Goal: Task Accomplishment & Management: Manage account settings

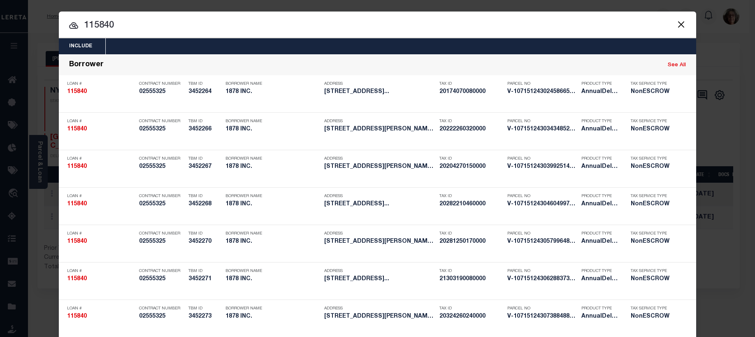
click at [678, 23] on button "Close" at bounding box center [681, 24] width 11 height 11
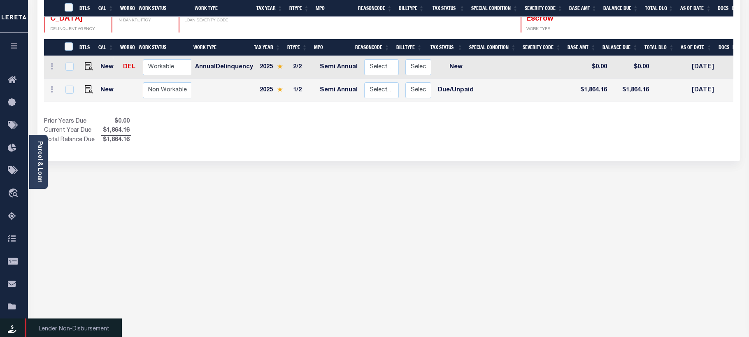
scroll to position [172, 0]
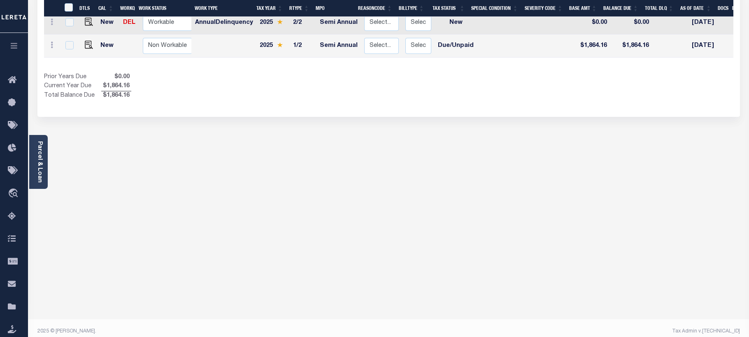
click at [16, 47] on icon "button" at bounding box center [13, 45] width 9 height 7
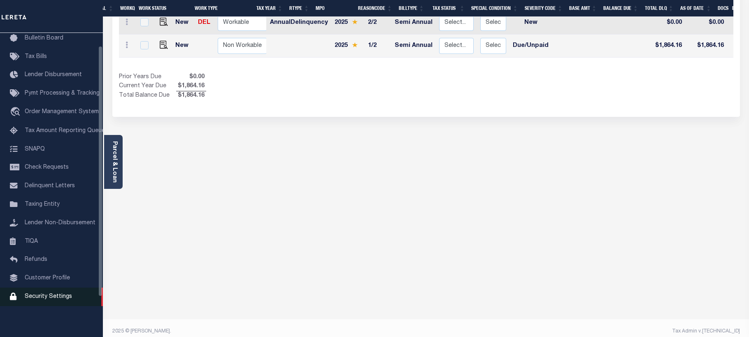
scroll to position [64, 0]
click at [34, 298] on span "Security Settings" at bounding box center [48, 297] width 47 height 6
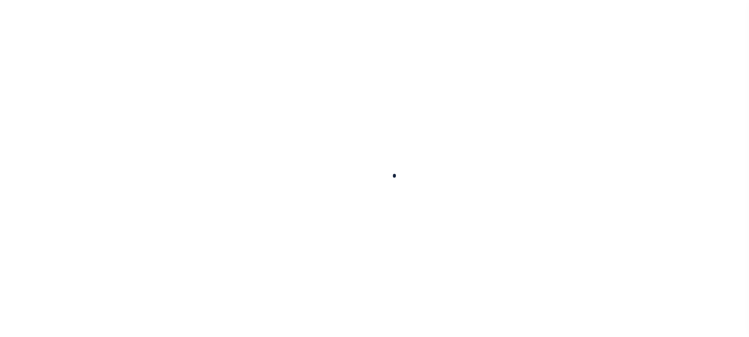
select select "100"
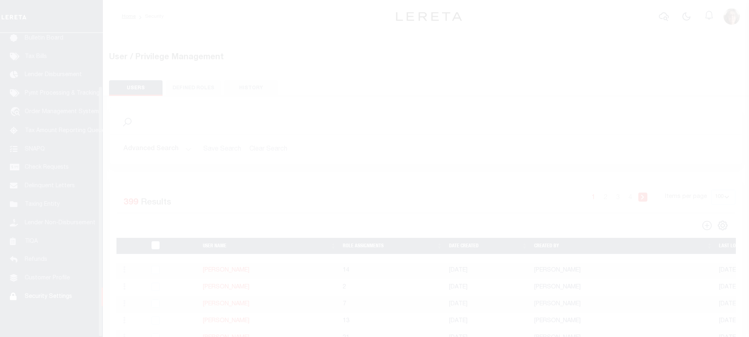
scroll to position [64, 0]
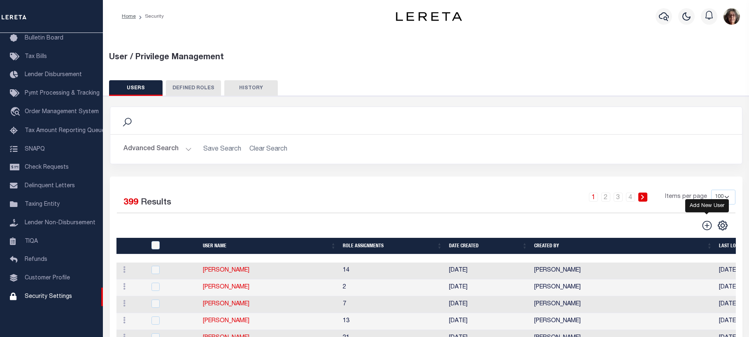
click at [707, 226] on icon "" at bounding box center [706, 225] width 9 height 9
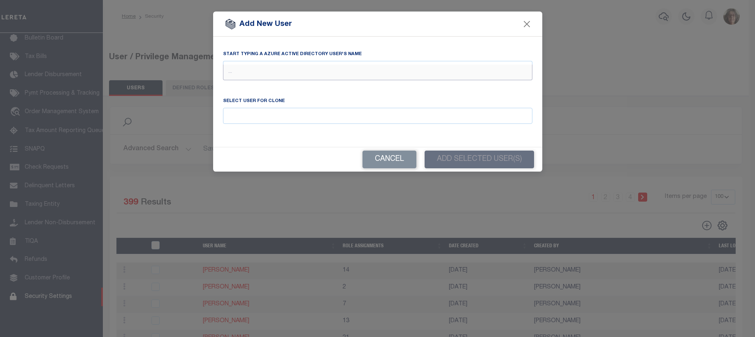
click at [230, 65] on input "text" at bounding box center [378, 73] width 310 height 16
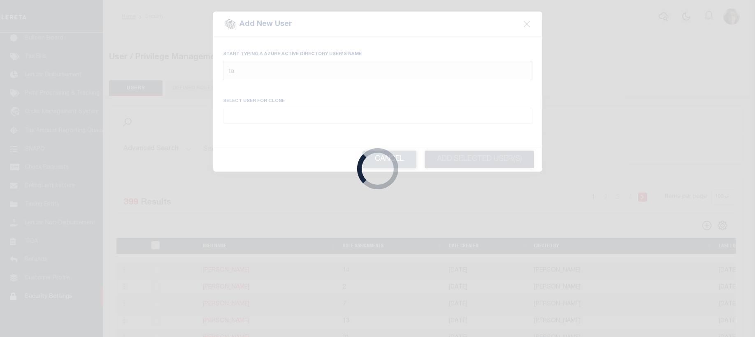
type input "tam"
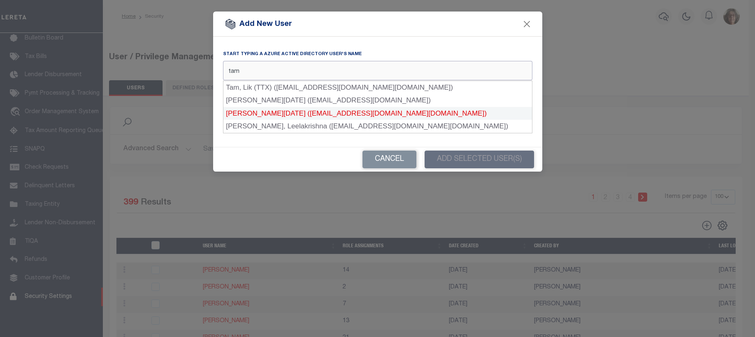
click at [254, 113] on div "Tamang, Raja (RTamang-c_lereta.com#EXT#@Accumatch.onmicrosoft.com)" at bounding box center [378, 113] width 309 height 13
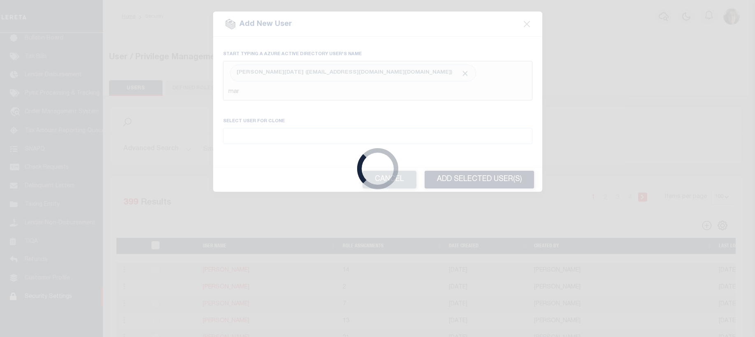
type input "mary"
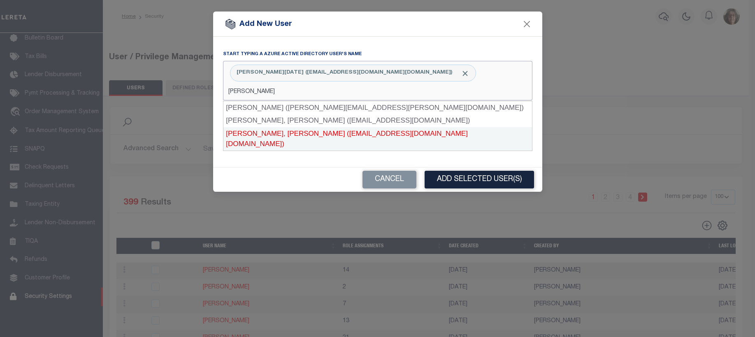
click at [261, 133] on div "Mary, John Saspin (jmary-c_lereta.com#EXT#@Accumatch.onmicrosoft.com)" at bounding box center [378, 138] width 309 height 23
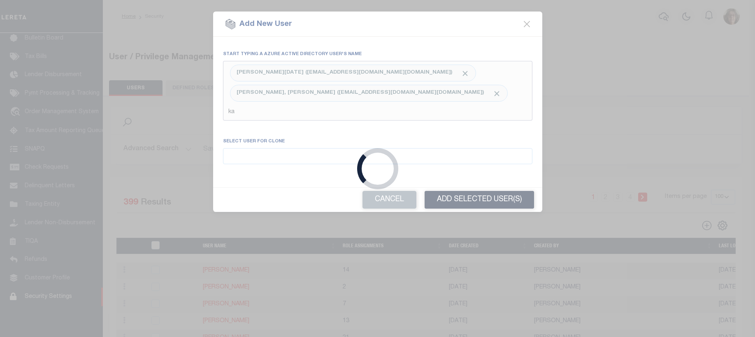
type input "kam"
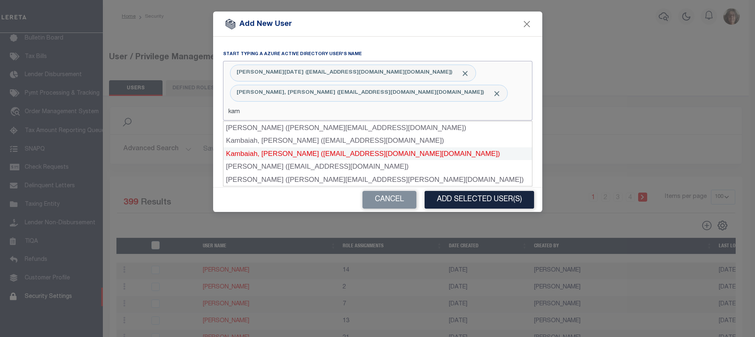
click at [280, 152] on div "Kambaiah, Chinna Jetti (CJKambaiah-c_lereta.com#EXT#@Accumatch.onmicrosoft.com)" at bounding box center [378, 153] width 309 height 13
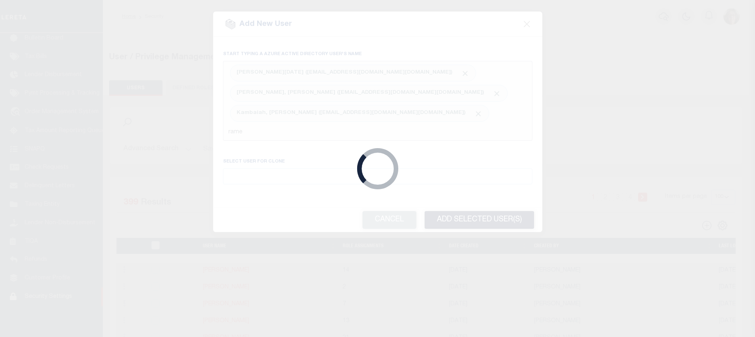
type input "rames"
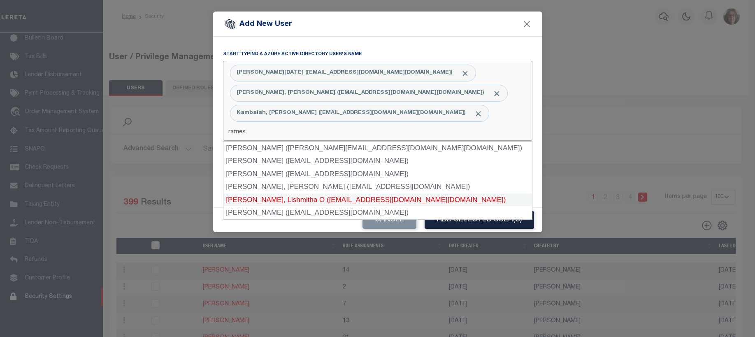
click at [297, 198] on div "Ramesh, Lishmitha O (LRamesh-c_lereta.com#EXT#@Accumatch.onmicrosoft.com)" at bounding box center [378, 200] width 309 height 13
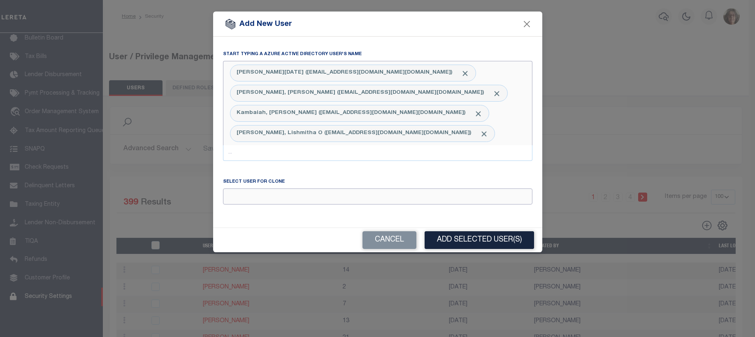
click at [231, 197] on input "Email" at bounding box center [378, 197] width 310 height 16
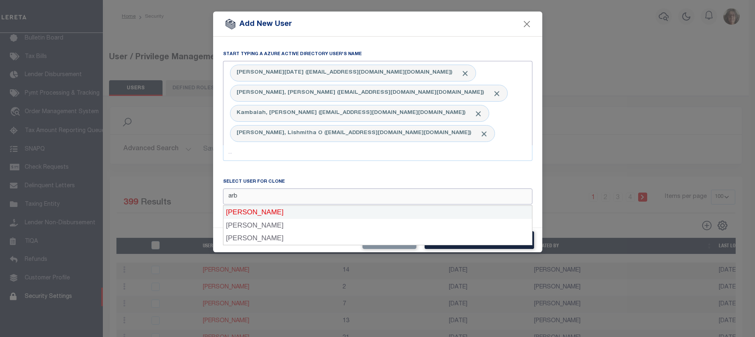
click at [263, 211] on div "Amanulla Arbin" at bounding box center [378, 212] width 309 height 13
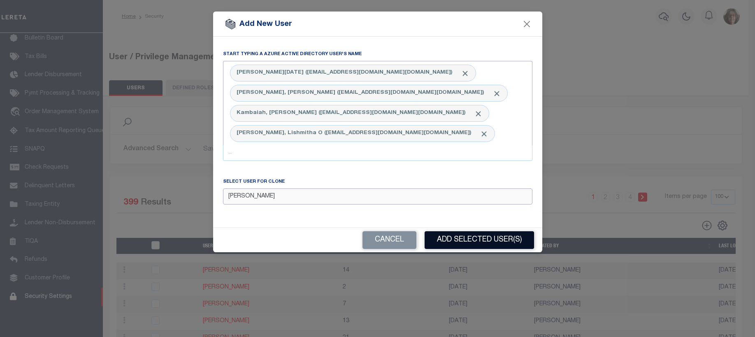
type input "Amanulla Arbin"
click at [469, 242] on button "Add Selected User(s)" at bounding box center [480, 240] width 110 height 18
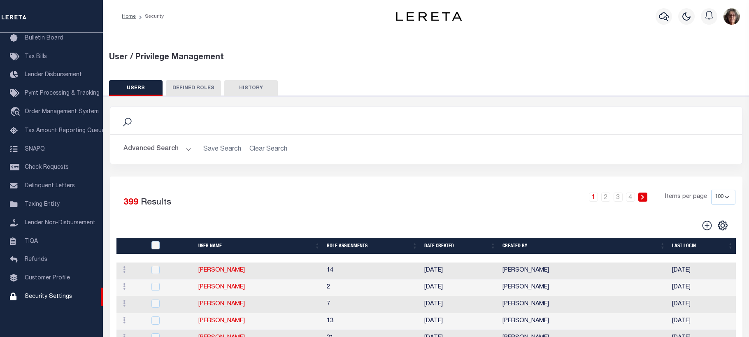
click at [189, 150] on button "Advanced Search" at bounding box center [158, 149] width 68 height 16
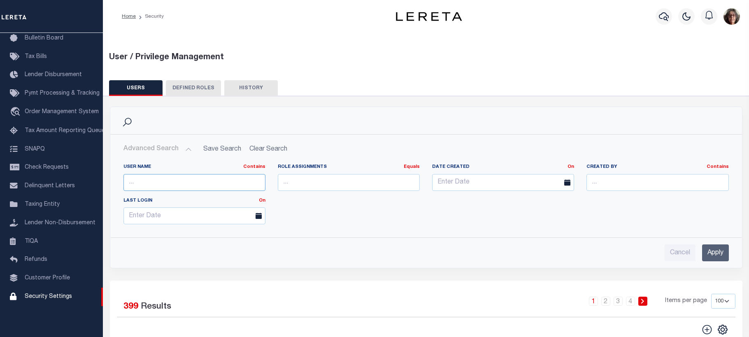
click at [140, 180] on input "text" at bounding box center [195, 182] width 142 height 17
click at [713, 250] on input "Apply" at bounding box center [715, 253] width 27 height 17
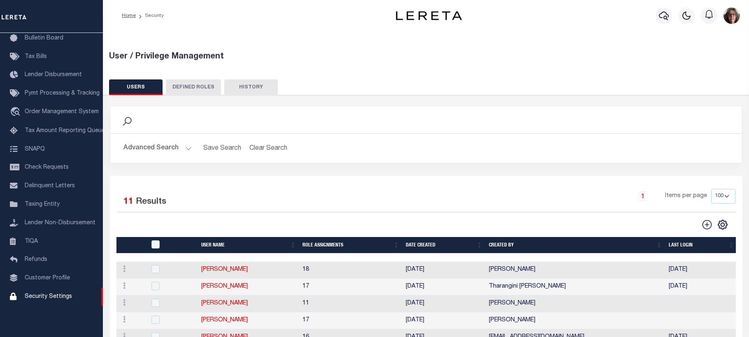
scroll to position [0, 0]
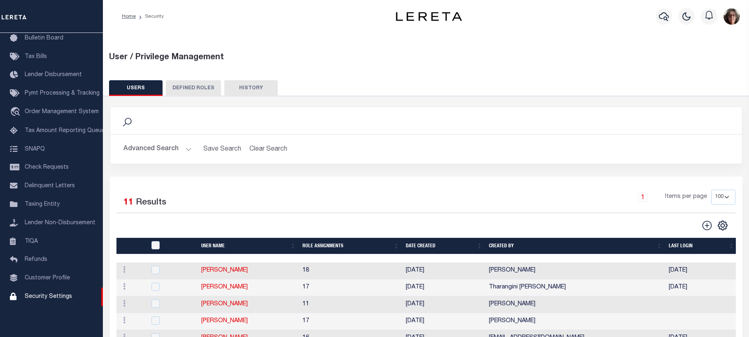
click at [189, 150] on button "Advanced Search" at bounding box center [158, 149] width 68 height 16
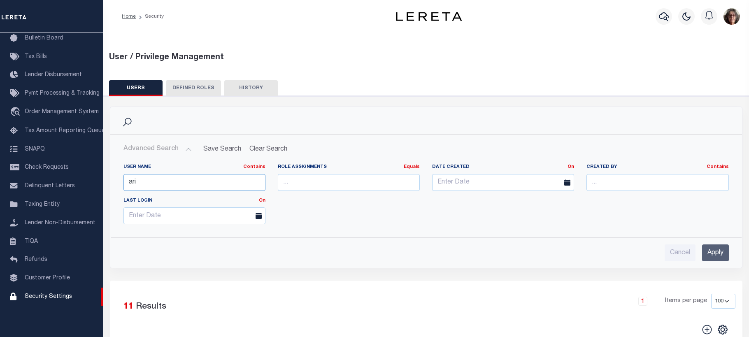
drag, startPoint x: 138, startPoint y: 182, endPoint x: 126, endPoint y: 183, distance: 12.8
click at [126, 183] on input "ari" at bounding box center [195, 182] width 142 height 17
type input "amanu"
click at [716, 254] on input "Apply" at bounding box center [715, 253] width 27 height 17
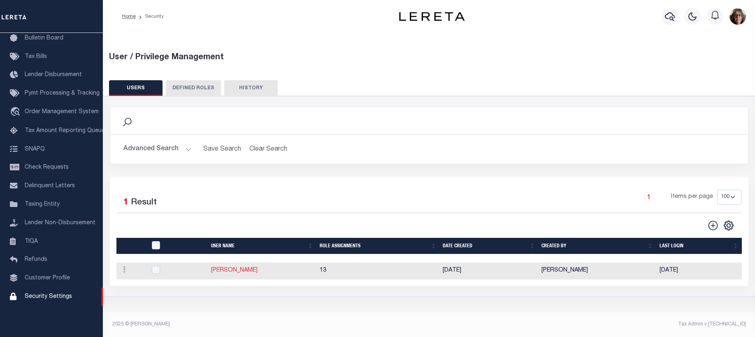
click at [232, 273] on link "Amanulla Arbin" at bounding box center [234, 271] width 47 height 6
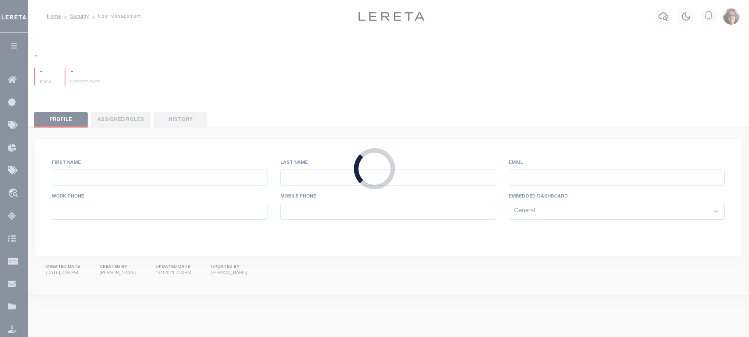
type input "Amanulla"
type input "Arbin"
type input "AAmanulla-c@lereta.net"
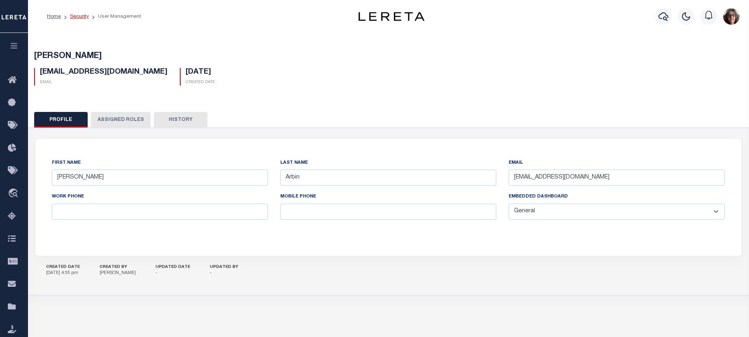
click at [78, 16] on link "Security" at bounding box center [79, 16] width 19 height 5
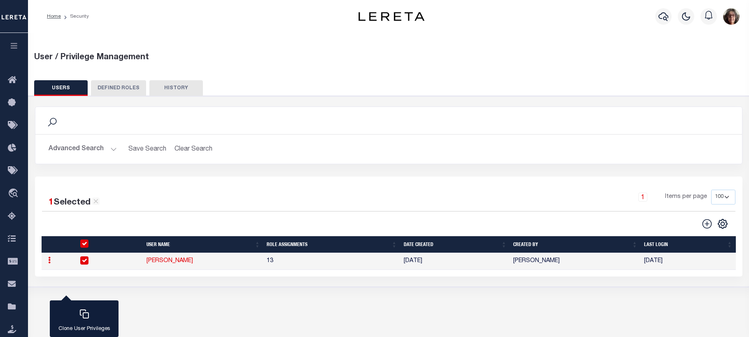
click at [113, 149] on button "Advanced Search" at bounding box center [83, 149] width 68 height 16
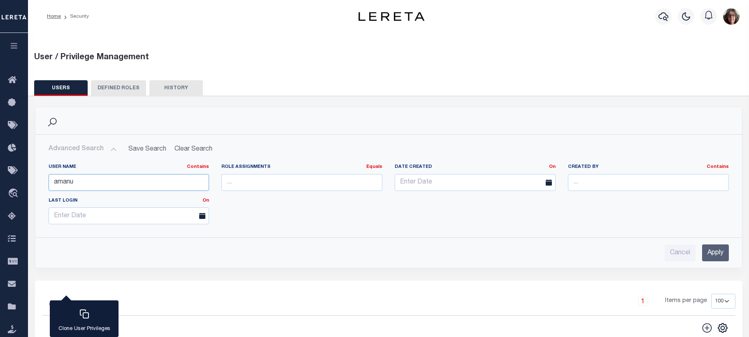
drag, startPoint x: 81, startPoint y: 184, endPoint x: 33, endPoint y: 180, distance: 47.6
click at [33, 180] on div "Search Advanced Search Save Search Clear Search UsersGridWrapper_dynamictable__…" at bounding box center [389, 194] width 720 height 174
type input "jose"
click at [716, 252] on input "Apply" at bounding box center [715, 253] width 27 height 17
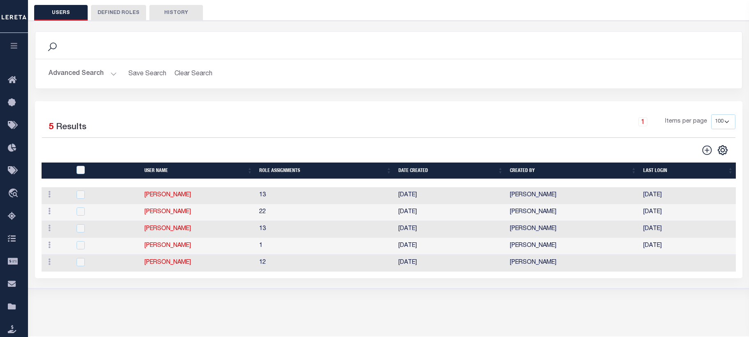
scroll to position [82, 0]
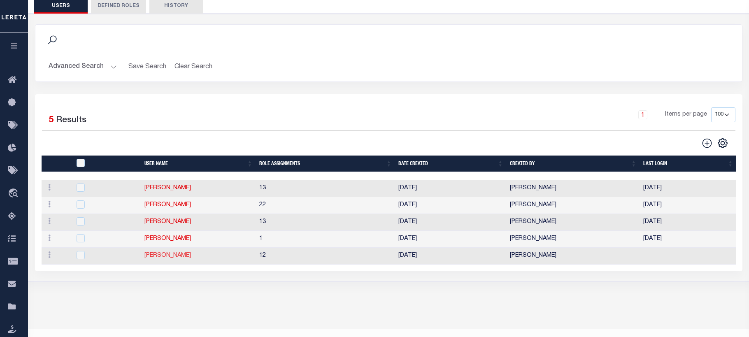
click at [156, 258] on link "Joseph Vijay" at bounding box center [168, 256] width 47 height 6
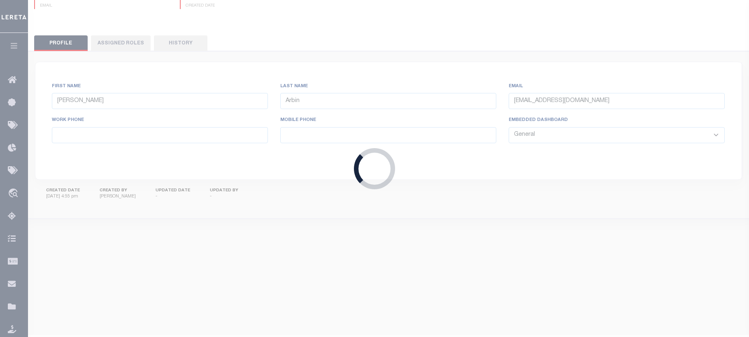
type input "Joseph"
type input "Vijay"
type input "VJoseph-c@lereta.net"
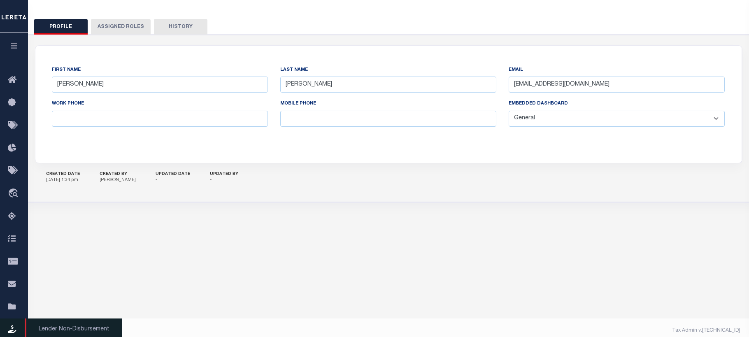
scroll to position [99, 0]
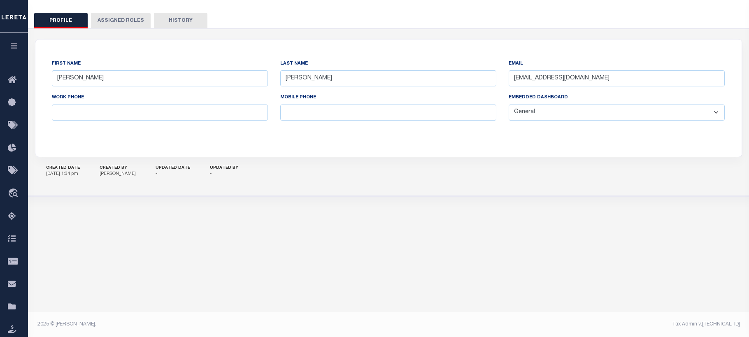
click at [14, 47] on icon "button" at bounding box center [13, 45] width 9 height 7
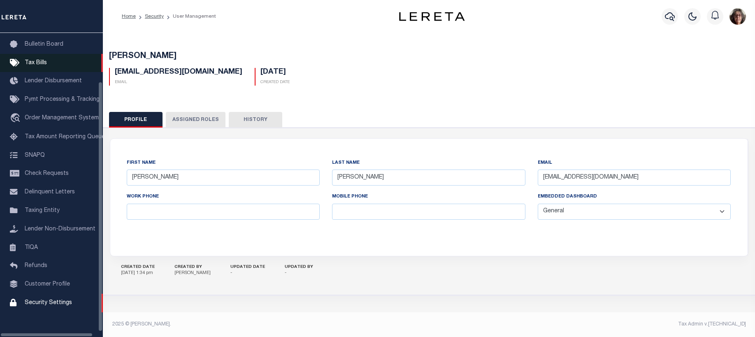
scroll to position [58, 0]
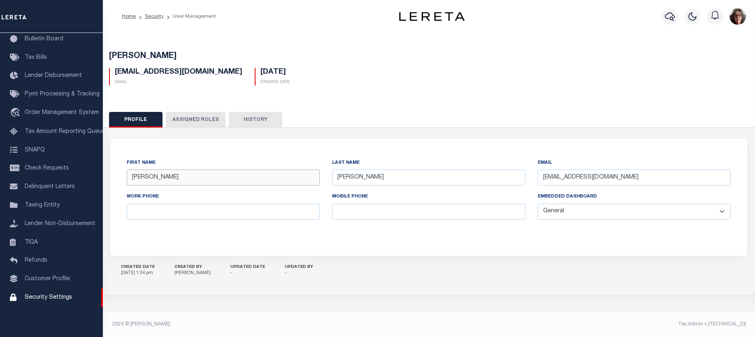
drag, startPoint x: 158, startPoint y: 180, endPoint x: 110, endPoint y: 180, distance: 48.2
click at [110, 180] on div "First Name Joseph Last Name Vijay Email VJoseph-c@lereta.net Work Phone Mobile …" at bounding box center [429, 197] width 638 height 117
click at [165, 184] on input "Joseph" at bounding box center [224, 178] width 194 height 16
drag, startPoint x: 158, startPoint y: 180, endPoint x: 101, endPoint y: 178, distance: 57.3
click at [101, 178] on div "Home Security User Management" at bounding box center [377, 168] width 755 height 336
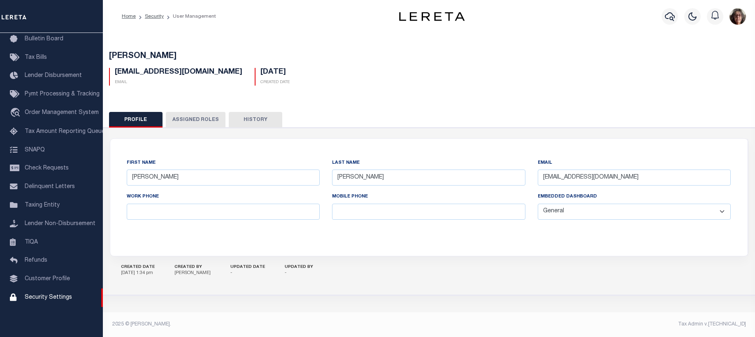
drag, startPoint x: 179, startPoint y: 169, endPoint x: 265, endPoint y: 195, distance: 89.9
click at [179, 169] on div "First Name Joseph" at bounding box center [224, 172] width 194 height 27
click at [151, 178] on input "Joseph" at bounding box center [224, 178] width 194 height 16
drag, startPoint x: 157, startPoint y: 179, endPoint x: 107, endPoint y: 183, distance: 50.8
click at [107, 183] on div "First Name Joseph Last Name Vijay Email VJoseph-c@lereta.net Work Phone Mobile …" at bounding box center [429, 212] width 660 height 168
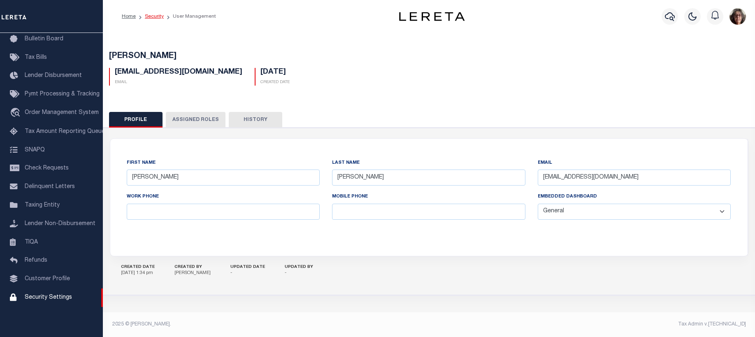
click at [154, 15] on link "Security" at bounding box center [154, 16] width 19 height 5
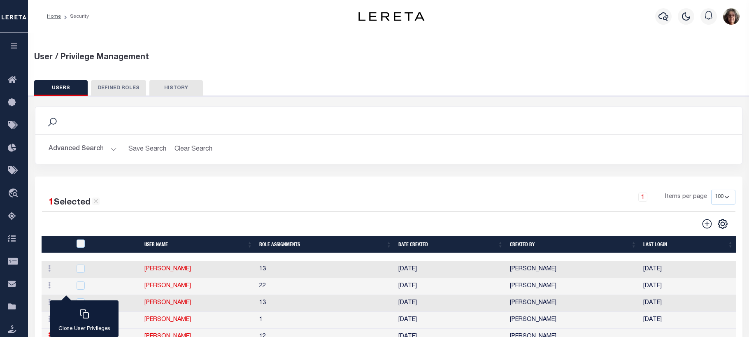
click at [113, 148] on button "Advanced Search" at bounding box center [83, 149] width 68 height 16
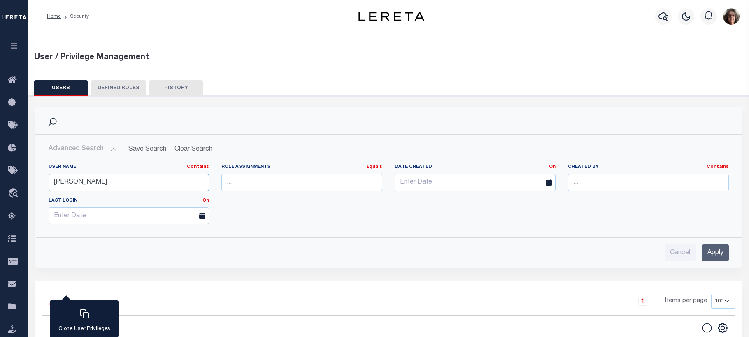
drag, startPoint x: 78, startPoint y: 182, endPoint x: 33, endPoint y: 176, distance: 45.7
click at [34, 177] on div "Search Advanced Search Save Search Clear Search UsersGridWrapper_dynamictable__…" at bounding box center [389, 194] width 720 height 174
click at [713, 253] on input "Apply" at bounding box center [715, 253] width 27 height 17
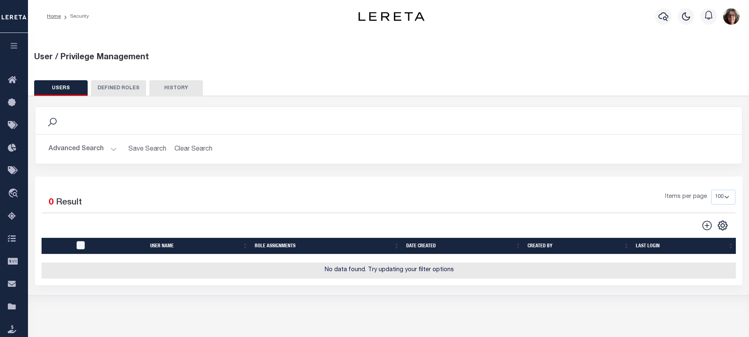
click at [111, 149] on button "Advanced Search" at bounding box center [83, 149] width 68 height 16
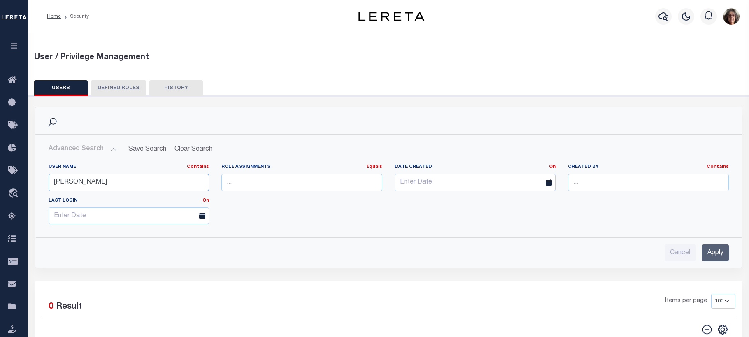
click at [78, 183] on input "tamang" at bounding box center [129, 182] width 161 height 17
click at [715, 252] on input "Apply" at bounding box center [715, 253] width 27 height 17
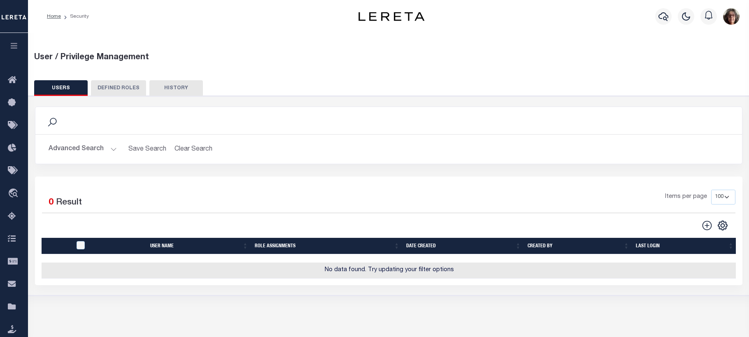
click at [61, 88] on button "USERS" at bounding box center [61, 88] width 54 height 16
drag, startPoint x: 110, startPoint y: 149, endPoint x: 114, endPoint y: 155, distance: 7.7
click at [110, 149] on button "Advanced Search" at bounding box center [83, 149] width 68 height 16
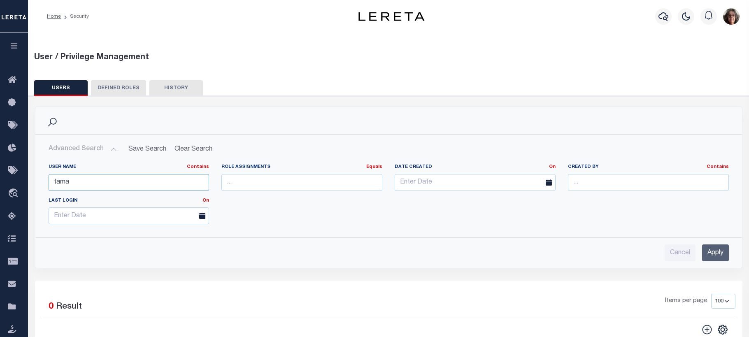
drag, startPoint x: 71, startPoint y: 184, endPoint x: 43, endPoint y: 182, distance: 27.6
click at [45, 183] on div "User Name Contains Contains Is tama" at bounding box center [128, 181] width 173 height 34
type input "mary"
click at [712, 251] on input "Apply" at bounding box center [715, 253] width 27 height 17
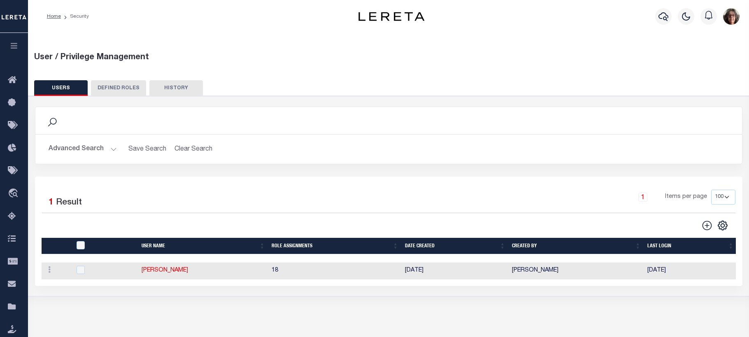
click at [19, 46] on icon "button" at bounding box center [13, 45] width 9 height 7
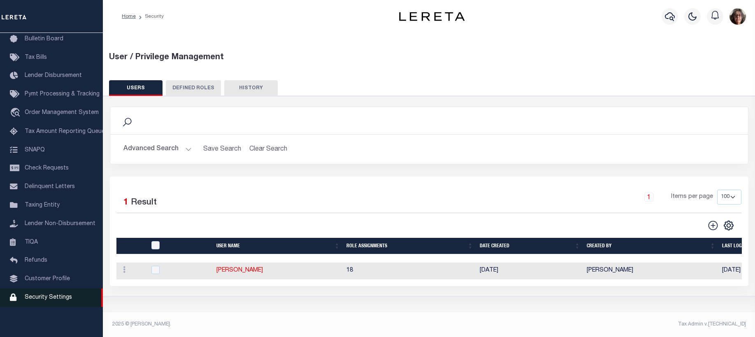
click at [37, 301] on span "Security Settings" at bounding box center [48, 298] width 47 height 6
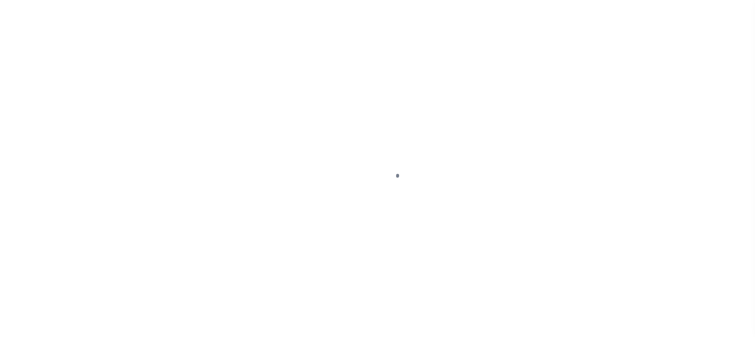
select select "100"
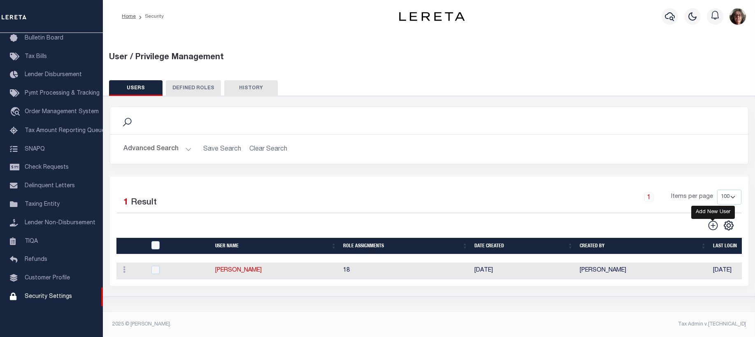
click at [712, 227] on icon "" at bounding box center [713, 225] width 11 height 11
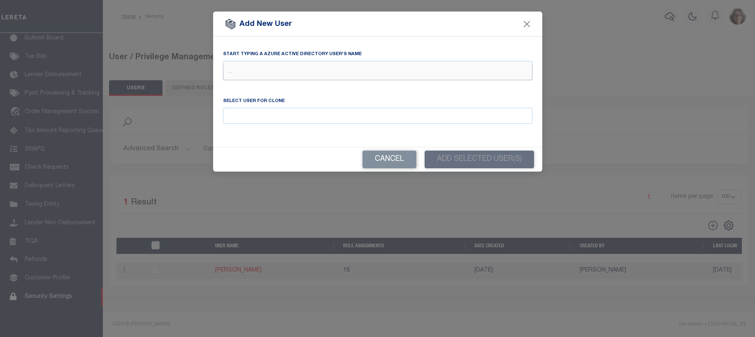
click at [229, 68] on input "text" at bounding box center [378, 73] width 310 height 16
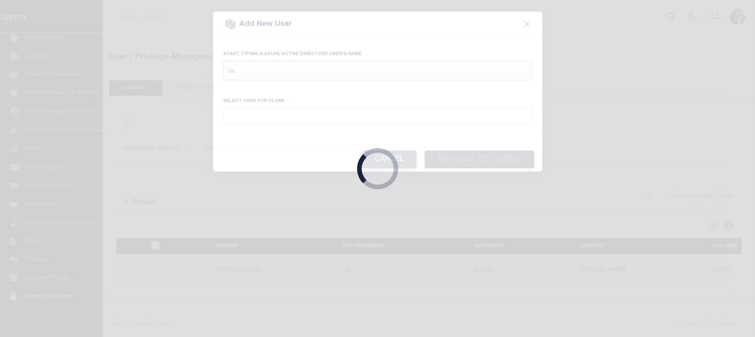
type input "tam"
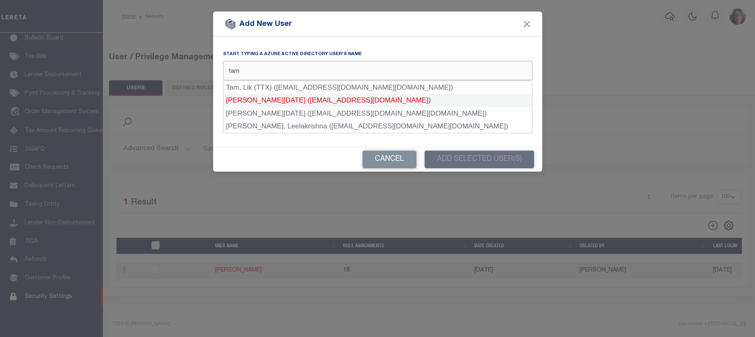
click at [264, 99] on div "Tamang, Raja (RTamang-c@lereta.net)" at bounding box center [378, 100] width 309 height 13
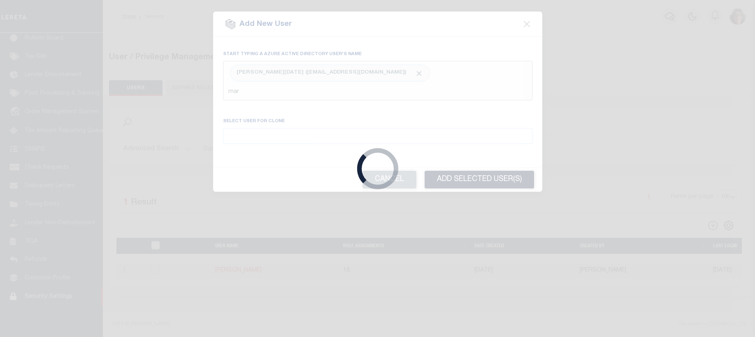
type input "mary"
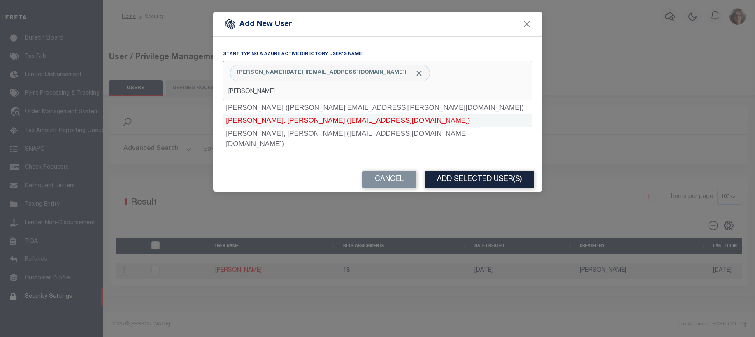
click at [263, 120] on div "Mary, John Saspin (jmary-c@lereta.net)" at bounding box center [378, 120] width 309 height 13
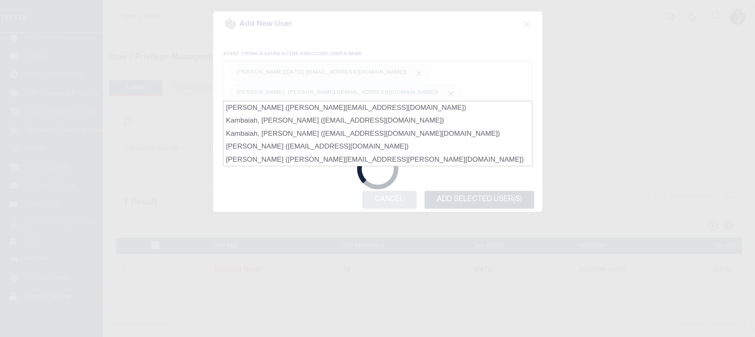
type input "kamb"
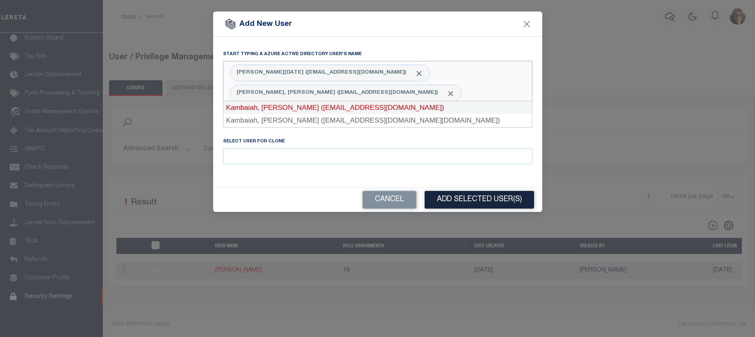
click at [263, 107] on div "Kambaiah, Chinna Jetti (CJKambaiah-c@lereta.net)" at bounding box center [378, 107] width 309 height 13
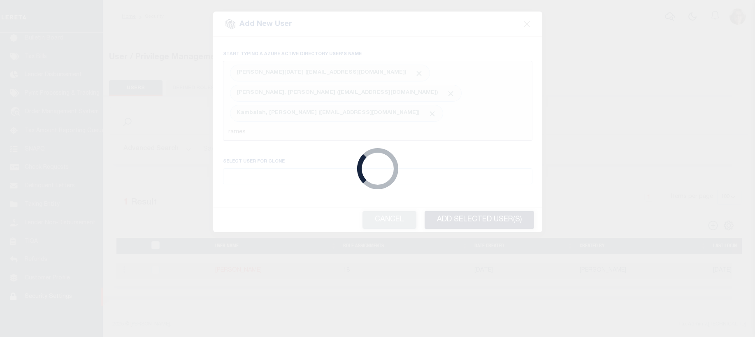
type input "ramesh"
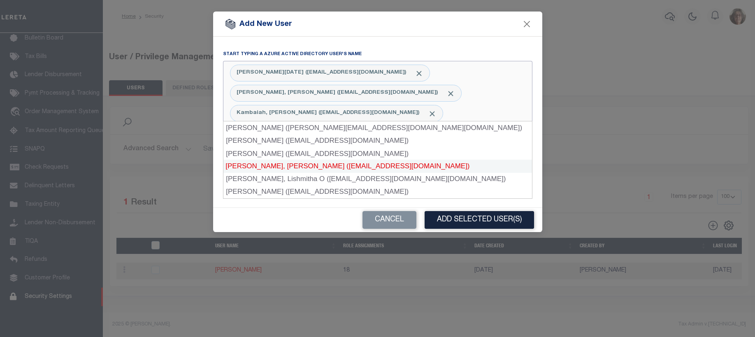
click at [258, 166] on div "Ramesh, Lishmitha O (LRamesh-c@lereta.net)" at bounding box center [378, 166] width 310 height 13
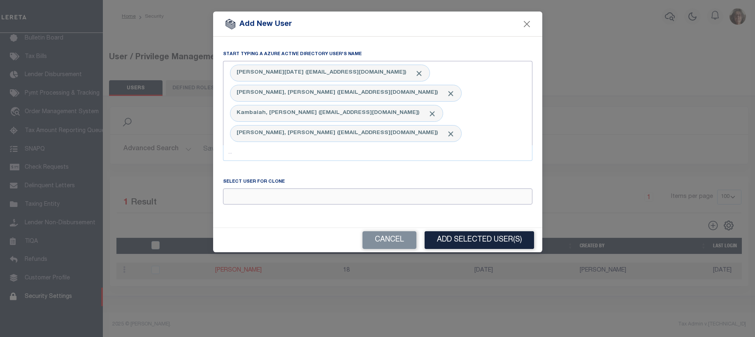
click at [232, 189] on input "Email" at bounding box center [378, 197] width 310 height 16
click at [243, 191] on div "Amanulla Arbin" at bounding box center [378, 192] width 309 height 13
type input "Amanulla Arbin"
click at [467, 231] on button "Add Selected User(s)" at bounding box center [480, 240] width 110 height 18
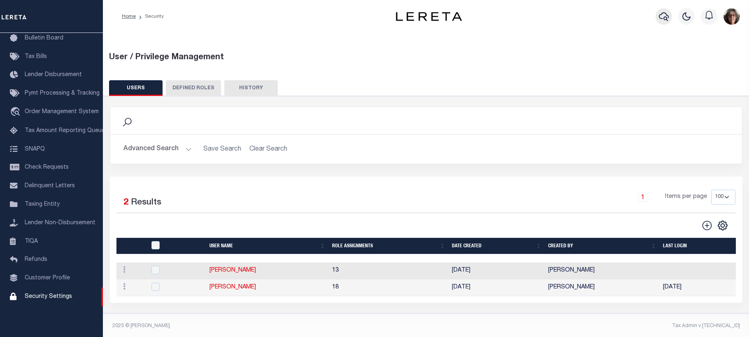
click at [664, 17] on icon "button" at bounding box center [664, 16] width 10 height 9
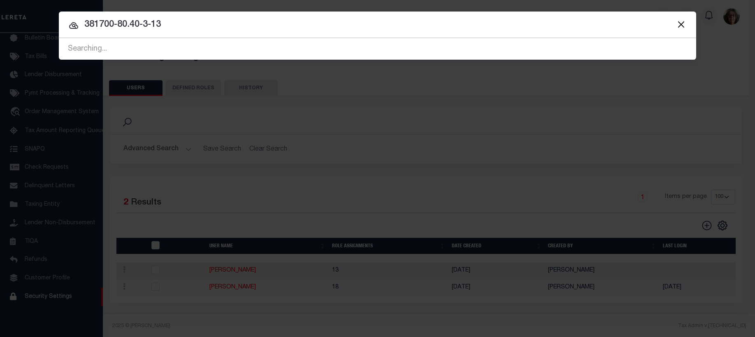
type input "381700-80.40-3-13"
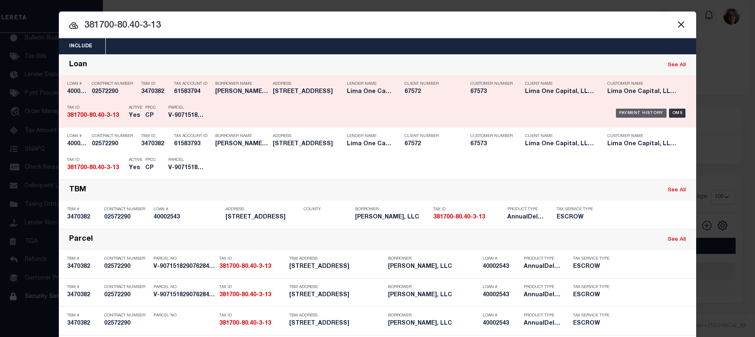
click at [631, 113] on div "Payment History" at bounding box center [641, 113] width 51 height 9
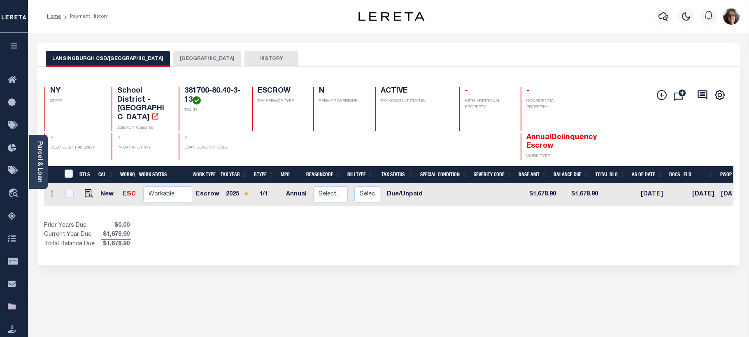
click at [173, 60] on button "TROY CITY" at bounding box center [207, 59] width 68 height 16
